Goal: Information Seeking & Learning: Learn about a topic

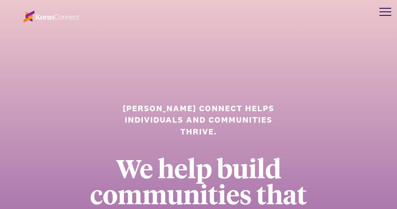
click at [393, 13] on div at bounding box center [385, 12] width 24 height 24
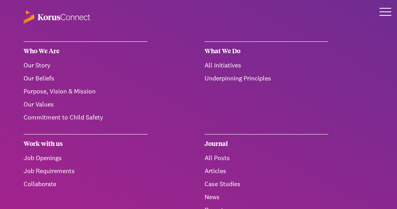
click at [392, 10] on div at bounding box center [385, 12] width 24 height 24
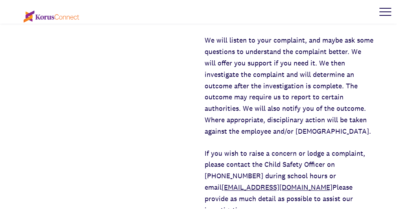
scroll to position [1497, 0]
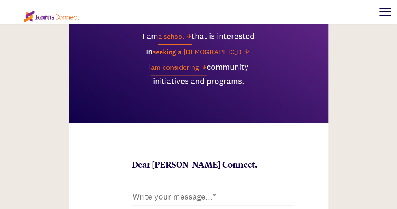
scroll to position [366, 0]
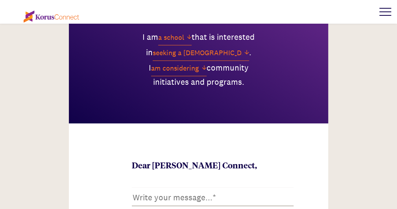
click at [185, 66] on select "am considering am involved in am not involved in am planning am exploring" at bounding box center [178, 68] width 55 height 15
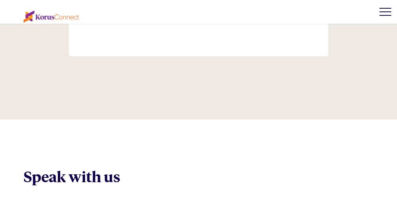
scroll to position [741, 0]
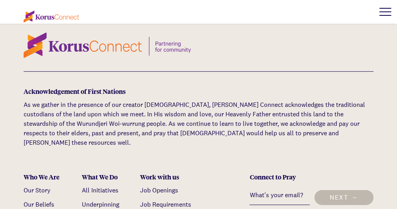
scroll to position [3280, 0]
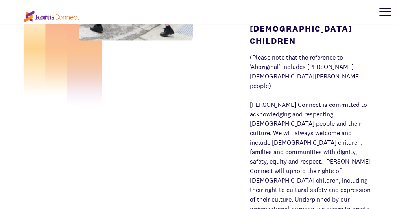
scroll to position [3046, 0]
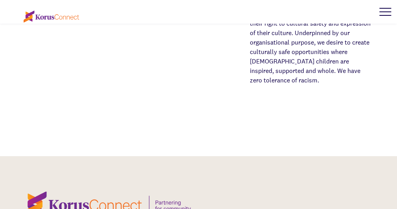
scroll to position [3280, 0]
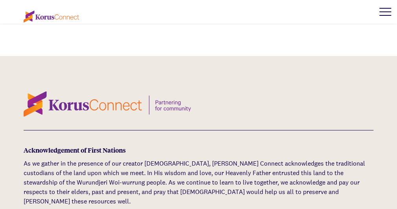
scroll to position [3280, 0]
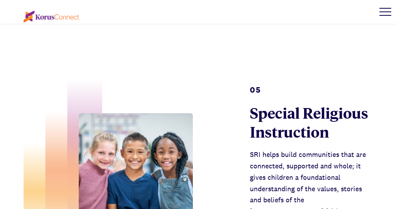
scroll to position [1307, 0]
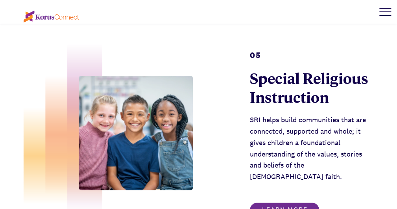
click at [265, 202] on link "Learn more" at bounding box center [284, 209] width 70 height 15
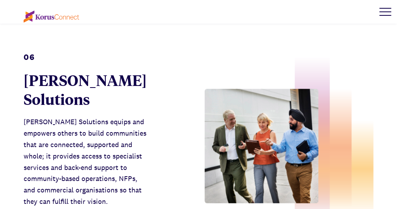
scroll to position [1525, 0]
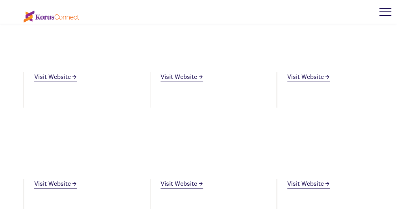
scroll to position [929, 0]
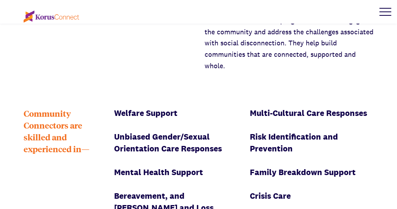
scroll to position [1445, 0]
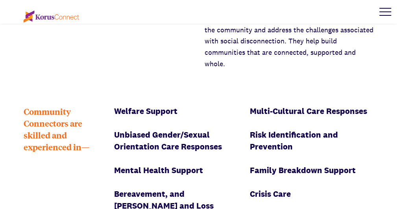
click at [160, 105] on div "Welfare Support" at bounding box center [176, 111] width 124 height 12
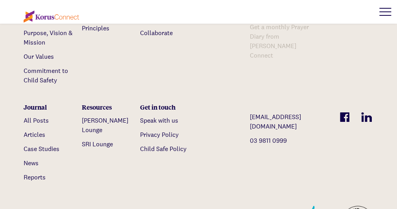
scroll to position [2339, 0]
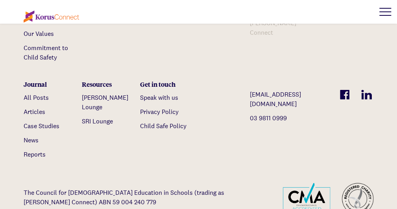
scroll to position [2734, 0]
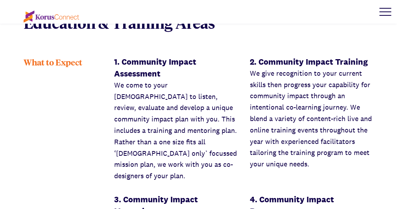
scroll to position [693, 0]
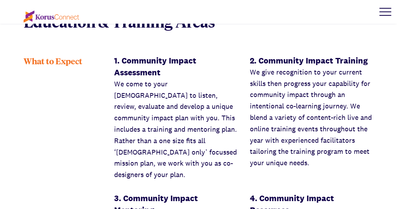
click at [223, 123] on p "We come to your church to listen, review, evaluate and develop a unique communi…" at bounding box center [176, 129] width 124 height 102
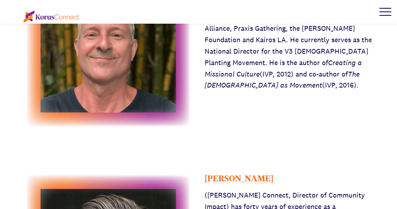
scroll to position [1464, 0]
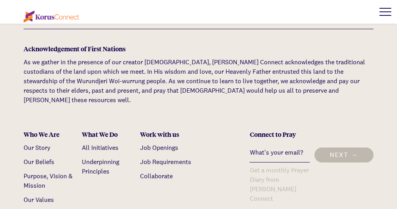
scroll to position [2395, 0]
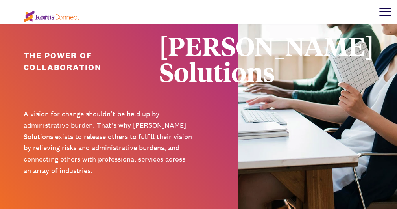
scroll to position [49, 0]
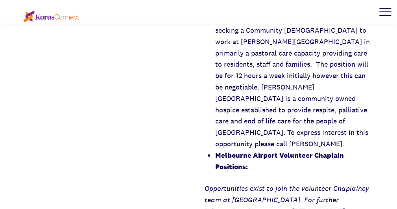
scroll to position [1318, 0]
